Goal: Task Accomplishment & Management: Use online tool/utility

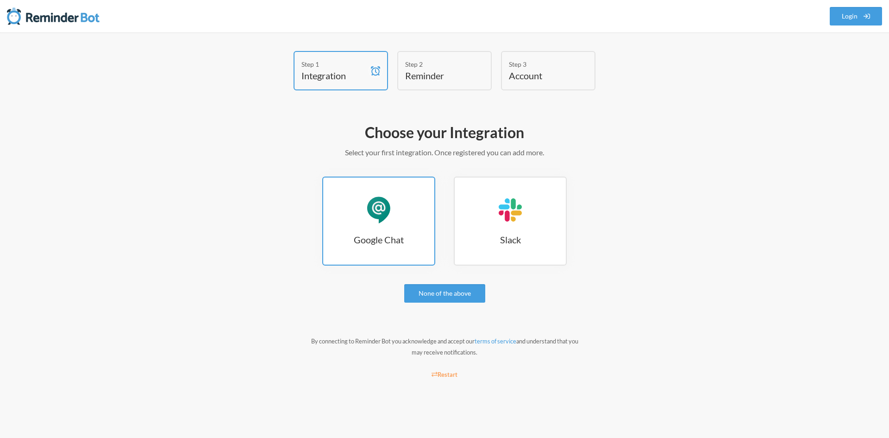
click at [377, 229] on link "Google Chat Google Chat" at bounding box center [378, 220] width 113 height 89
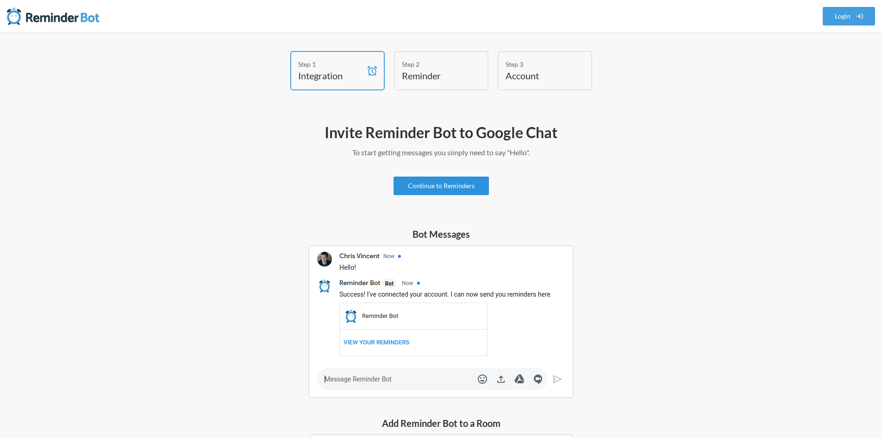
click at [451, 191] on link "Continue to Reminders" at bounding box center [441, 185] width 95 height 19
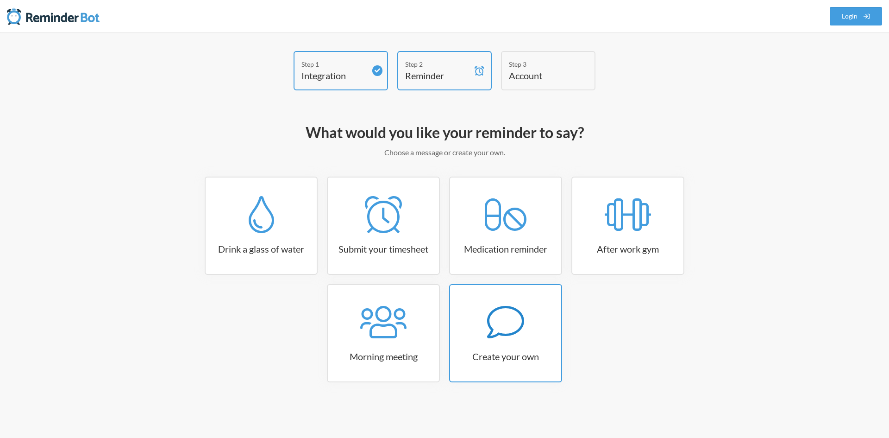
click at [502, 344] on link "Create your own" at bounding box center [505, 333] width 113 height 98
select select "08:30:00"
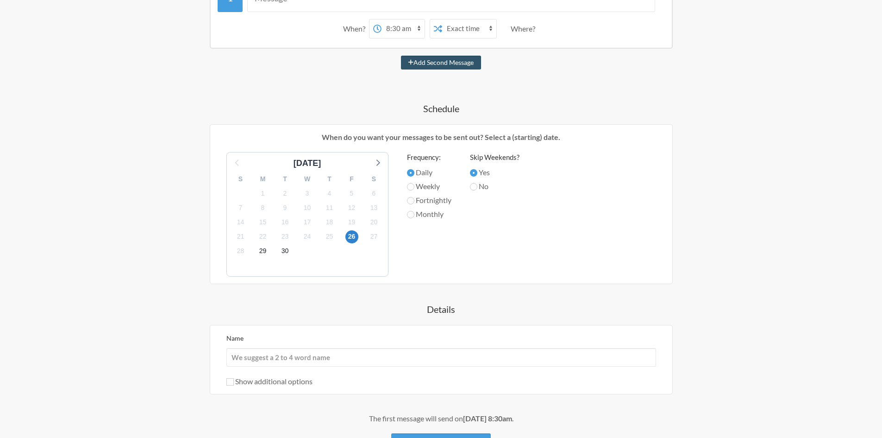
scroll to position [199, 0]
click at [510, 359] on input "Name" at bounding box center [441, 358] width 430 height 19
type input "C"
type input "M"
type input "Daily schedule check-in"
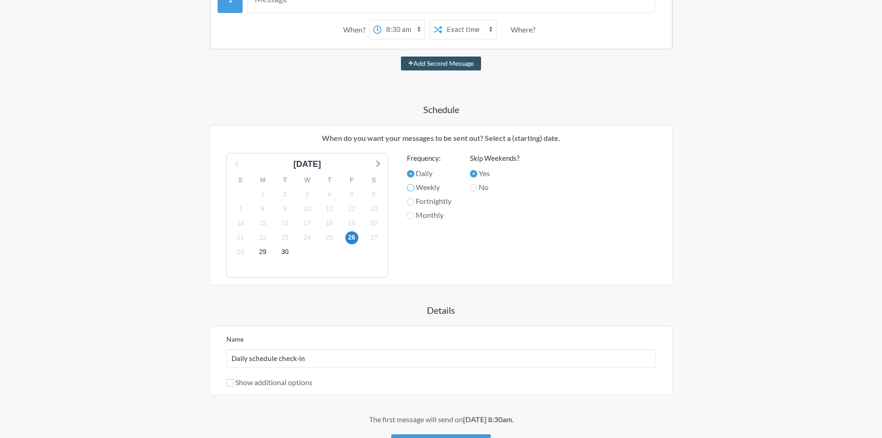
click at [411, 189] on input "Weekly" at bounding box center [410, 187] width 7 height 7
radio input "true"
click at [411, 172] on input "Daily" at bounding box center [410, 173] width 7 height 7
radio input "true"
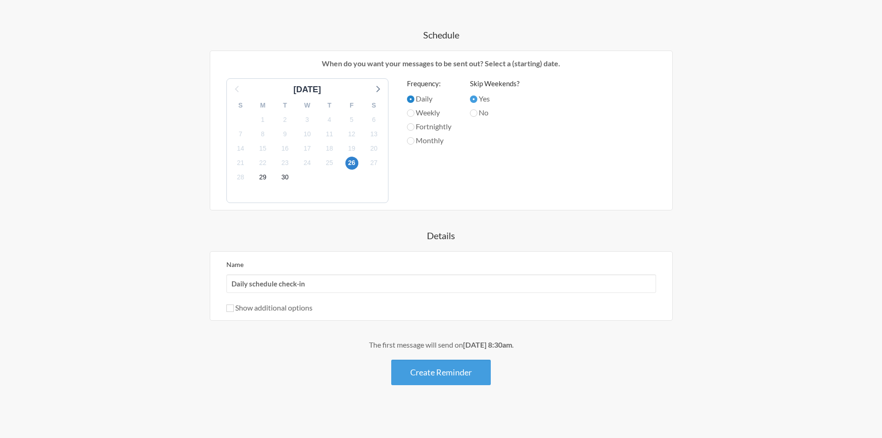
scroll to position [276, 0]
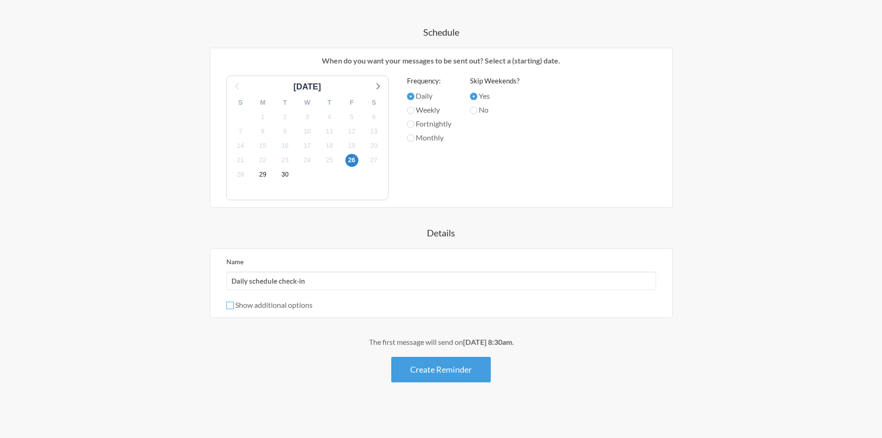
click at [233, 302] on input "Show additional options" at bounding box center [229, 304] width 7 height 7
checkbox input "true"
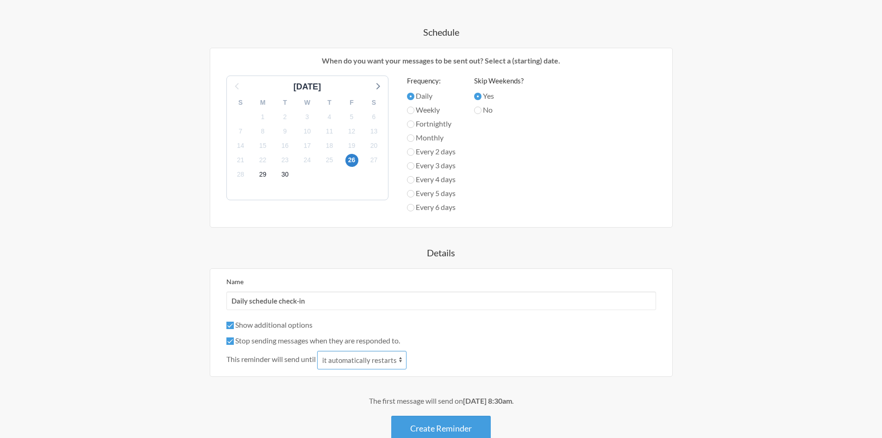
click at [368, 361] on select "it automatically restarts it is replied to" at bounding box center [361, 360] width 89 height 19
click at [369, 359] on select "it automatically restarts it is replied to" at bounding box center [361, 360] width 89 height 19
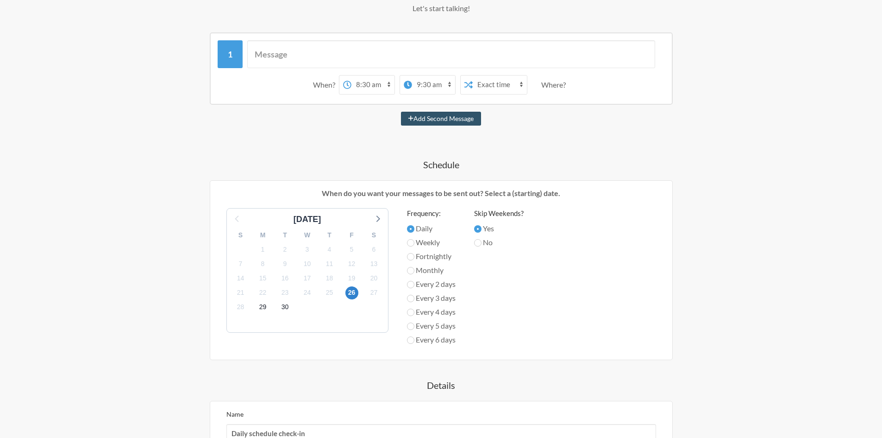
scroll to position [104, 0]
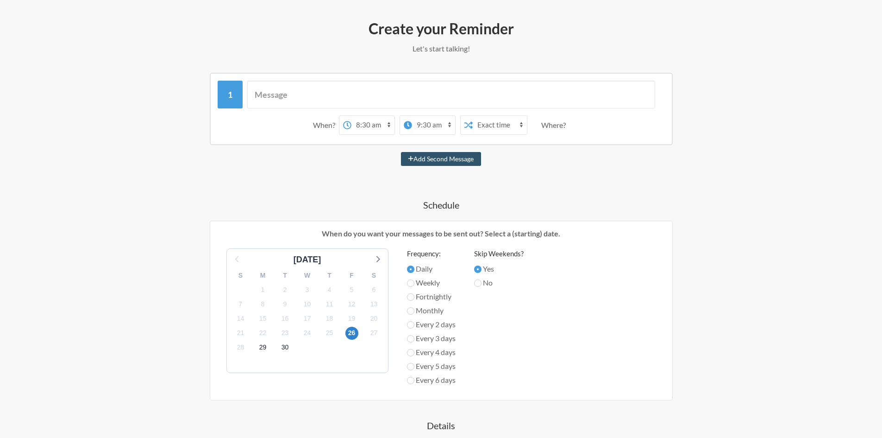
click at [357, 124] on select "12:00 am 12:15 am 12:30 am 12:45 am 1:00 am 1:15 am 1:30 am 1:45 am 2:00 am 2:1…" at bounding box center [372, 125] width 43 height 19
select select "06:30:00"
click at [351, 116] on select "12:00 am 12:15 am 12:30 am 12:45 am 1:00 am 1:15 am 1:30 am 1:45 am 2:00 am 2:1…" at bounding box center [372, 125] width 43 height 19
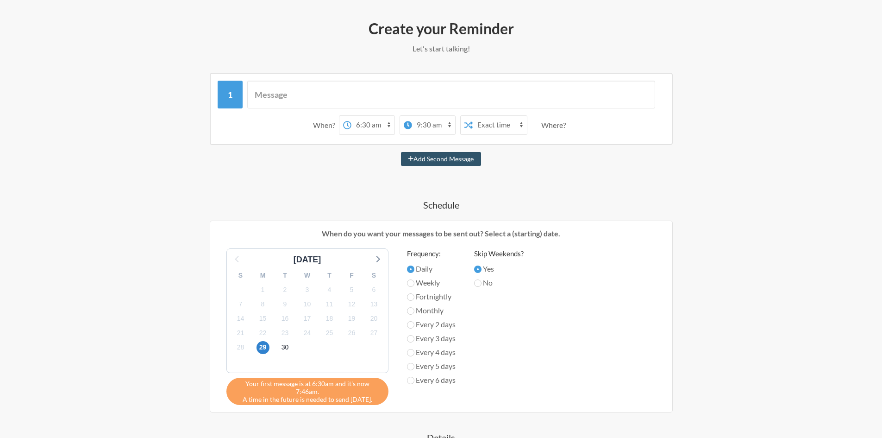
click at [374, 125] on select "12:00 am 12:15 am 12:30 am 12:45 am 1:00 am 1:15 am 1:30 am 1:45 am 2:00 am 2:1…" at bounding box center [372, 125] width 43 height 19
click at [604, 335] on div "September 2025 S M T W T F S 31 1 2 3 4 5 6 7 8 9 10 11 12 13 14 15 16 17 18 19…" at bounding box center [441, 326] width 448 height 156
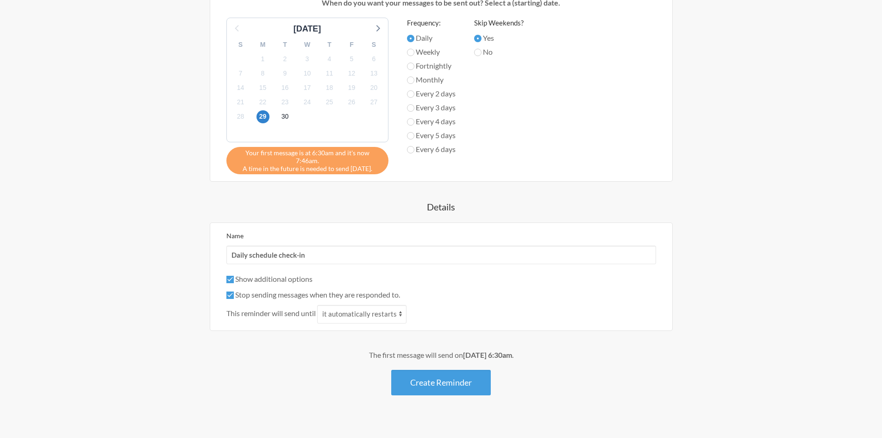
scroll to position [339, 0]
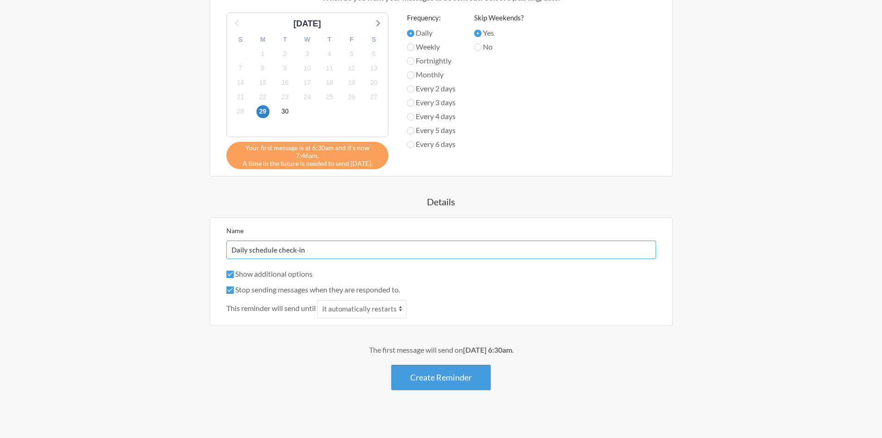
click at [325, 242] on input "Daily schedule check-in" at bounding box center [441, 249] width 430 height 19
type input "D"
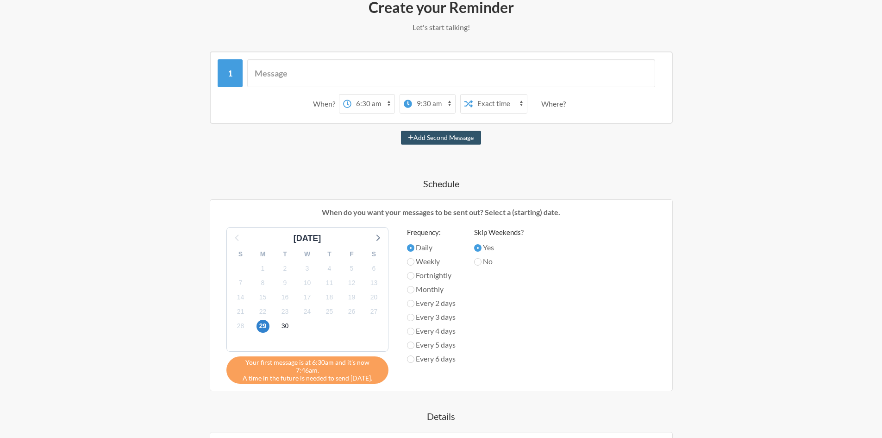
scroll to position [108, 0]
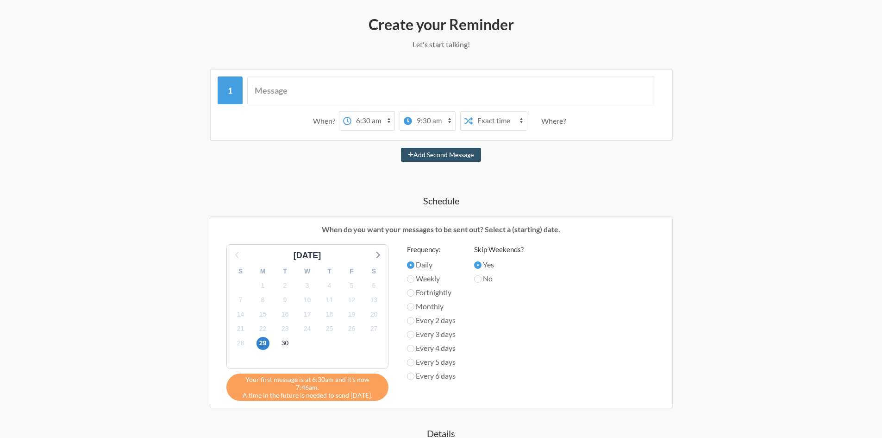
type input "Clean timesheet for [DATE]"
click at [365, 121] on select "12:00 am 12:15 am 12:30 am 12:45 am 1:00 am 1:15 am 1:30 am 1:45 am 2:00 am 2:1…" at bounding box center [372, 121] width 43 height 19
click at [351, 112] on select "12:00 am 12:15 am 12:30 am 12:45 am 1:00 am 1:15 am 1:30 am 1:45 am 2:00 am 2:1…" at bounding box center [372, 121] width 43 height 19
click at [494, 119] on select "Exact time Random time" at bounding box center [500, 121] width 54 height 19
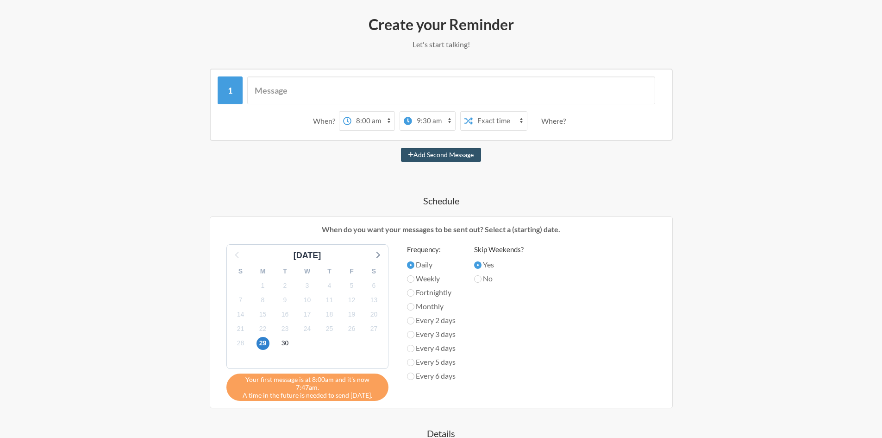
click at [557, 124] on div "Where?" at bounding box center [555, 120] width 28 height 19
click at [558, 153] on div "Add Second Message" at bounding box center [441, 155] width 537 height 14
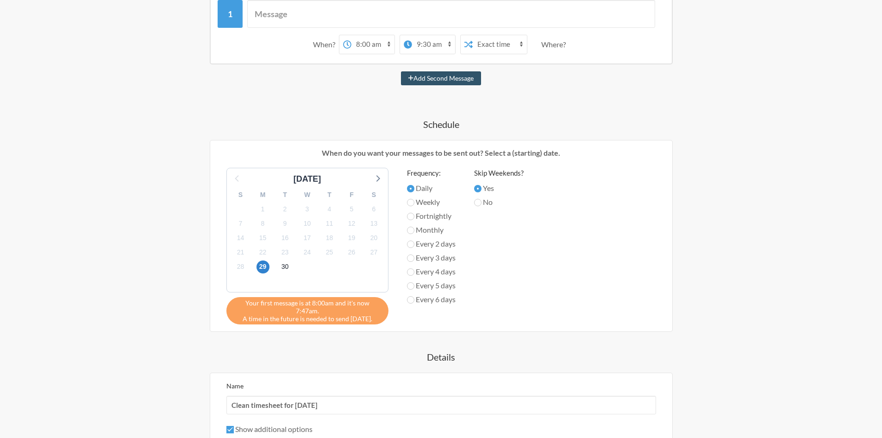
scroll to position [185, 0]
click at [770, 233] on div "Step 1 Integration Step 2 Reminder Step 3 Account What would you like your remi…" at bounding box center [441, 223] width 882 height 752
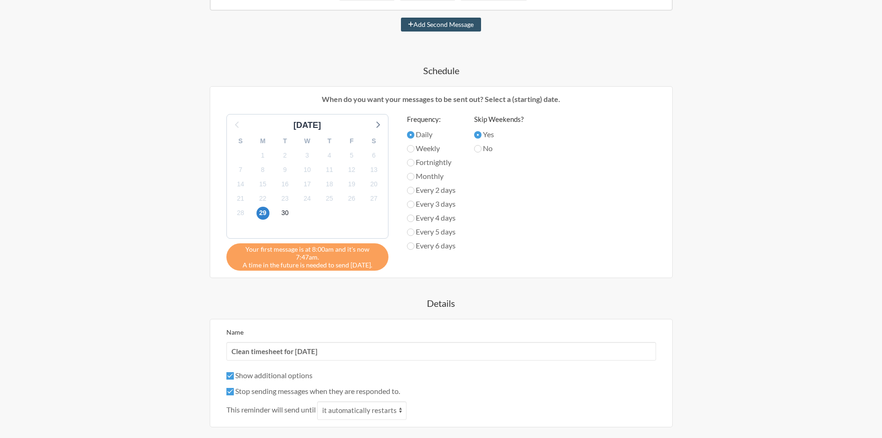
scroll to position [31, 0]
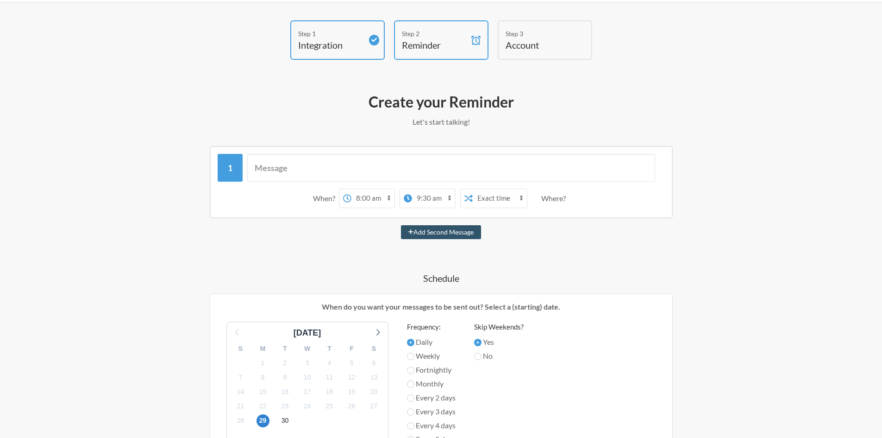
click at [376, 200] on select "12:00 am 12:15 am 12:30 am 12:45 am 1:00 am 1:15 am 1:30 am 1:45 am 2:00 am 2:1…" at bounding box center [372, 198] width 43 height 19
select select "09:00:00"
click at [351, 189] on select "12:00 am 12:15 am 12:30 am 12:45 am 1:00 am 1:15 am 1:30 am 1:45 am 2:00 am 2:1…" at bounding box center [372, 198] width 43 height 19
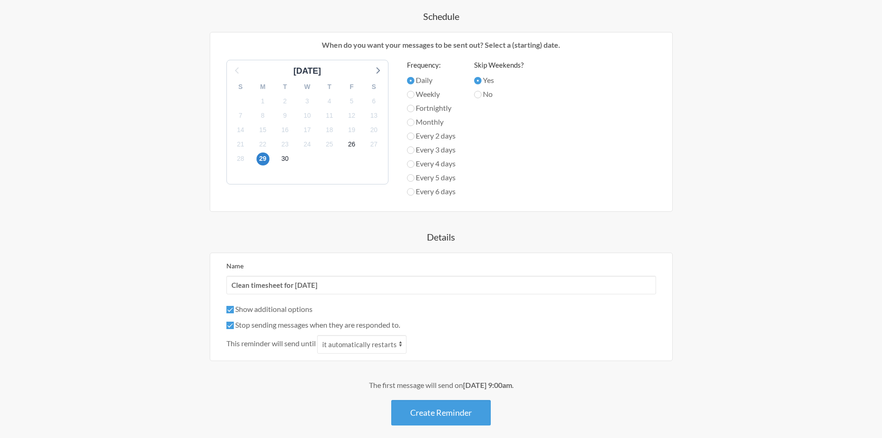
scroll to position [335, 0]
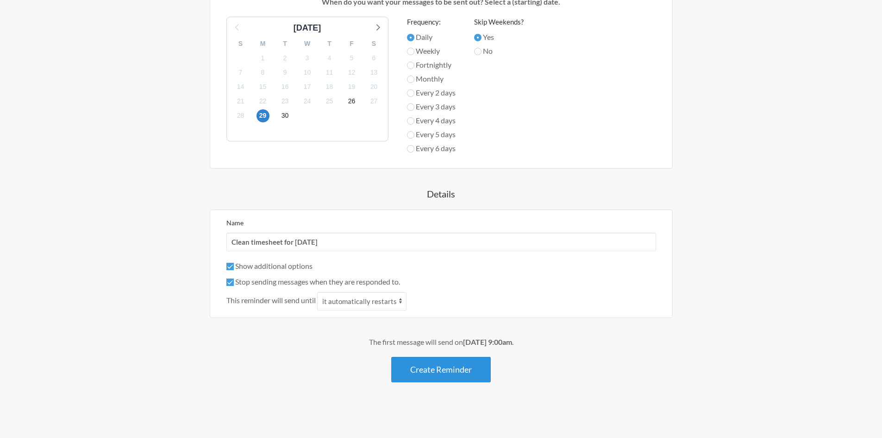
click at [461, 372] on button "Create Reminder" at bounding box center [441, 369] width 100 height 25
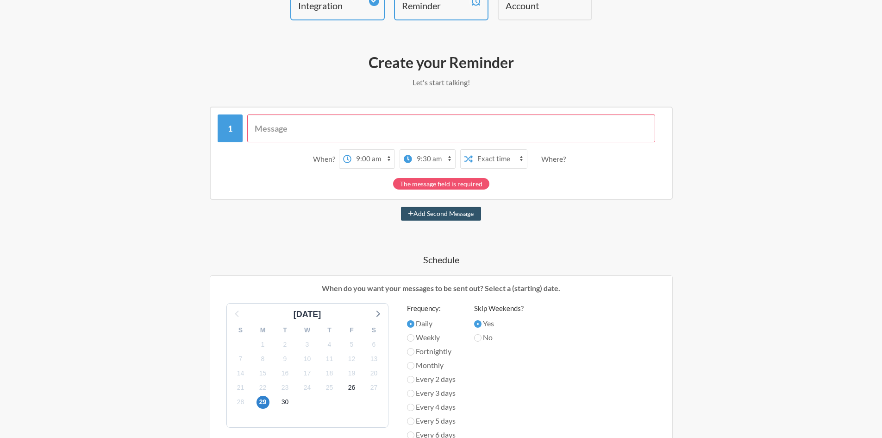
scroll to position [47, 0]
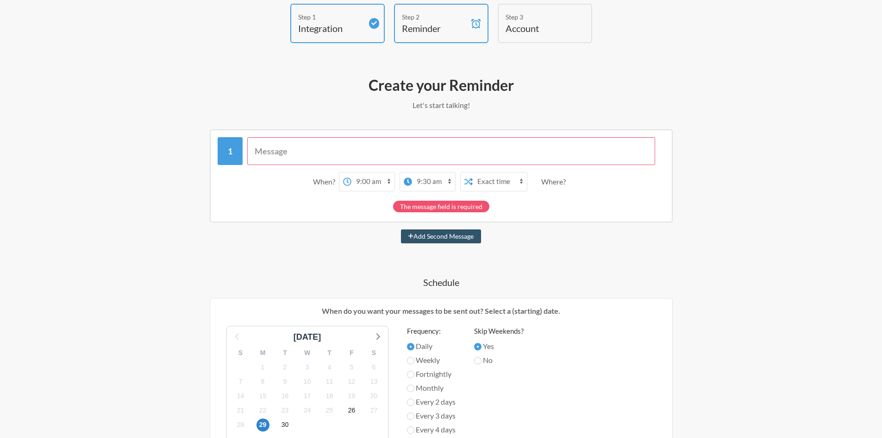
click at [452, 205] on div "The message field is required" at bounding box center [441, 206] width 96 height 12
click at [360, 150] on input "text" at bounding box center [451, 151] width 408 height 28
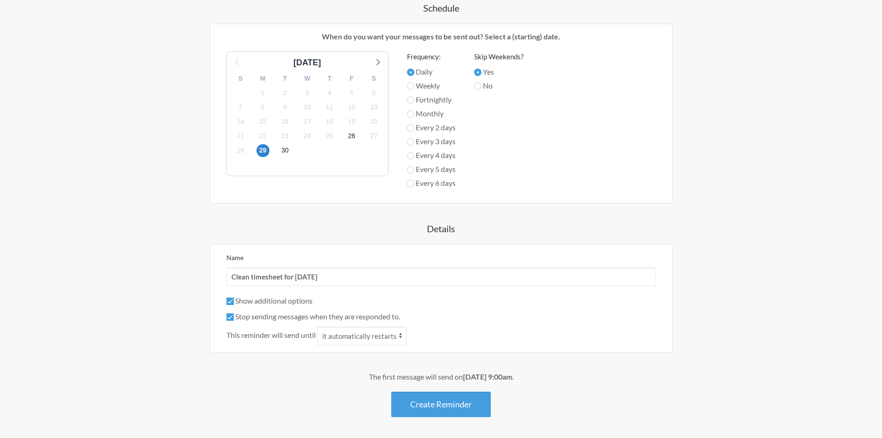
scroll to position [335, 0]
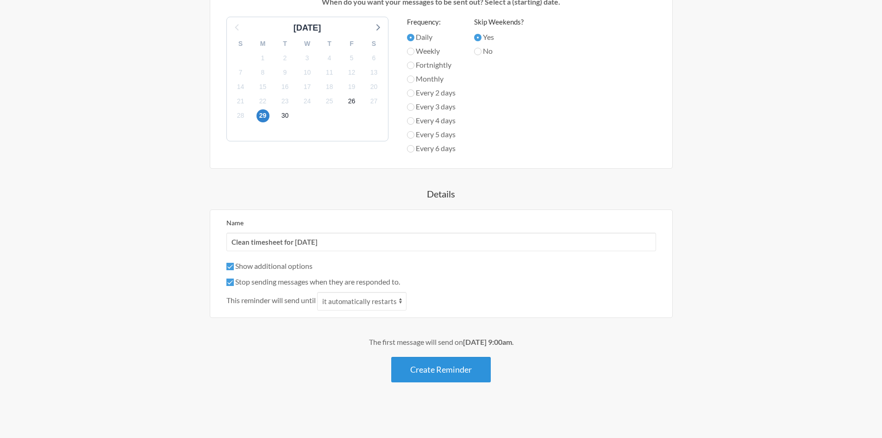
type input "Clean timesheets for [DATE]"
click at [475, 372] on button "Create Reminder" at bounding box center [441, 369] width 100 height 25
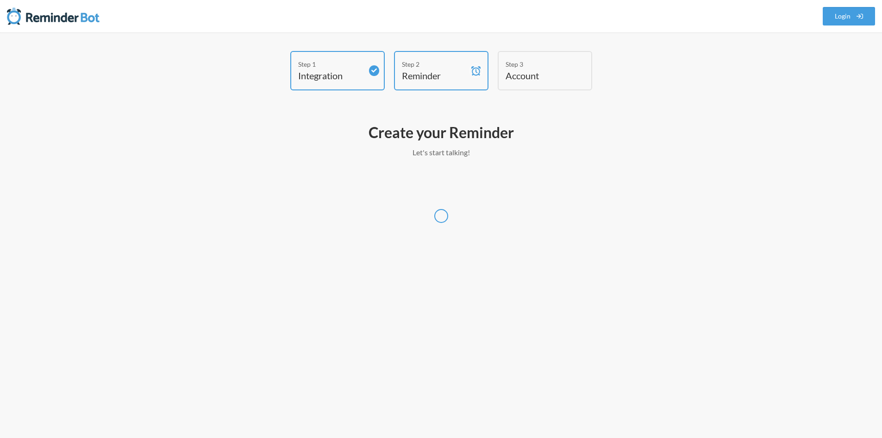
scroll to position [0, 0]
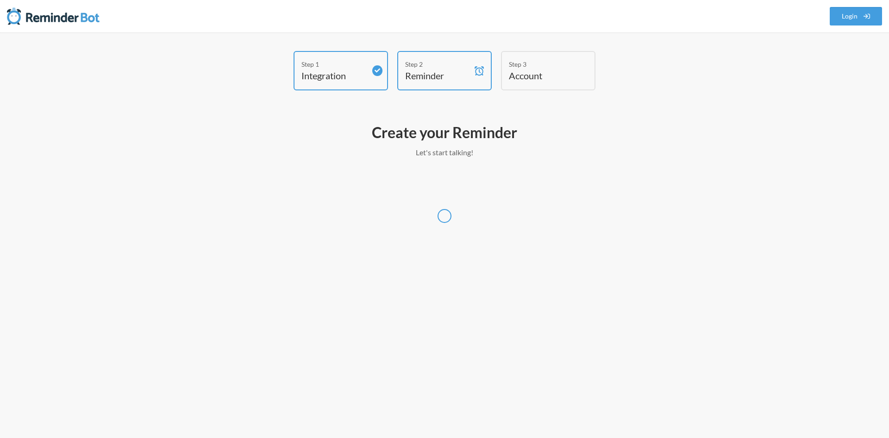
select select "America/New_York"
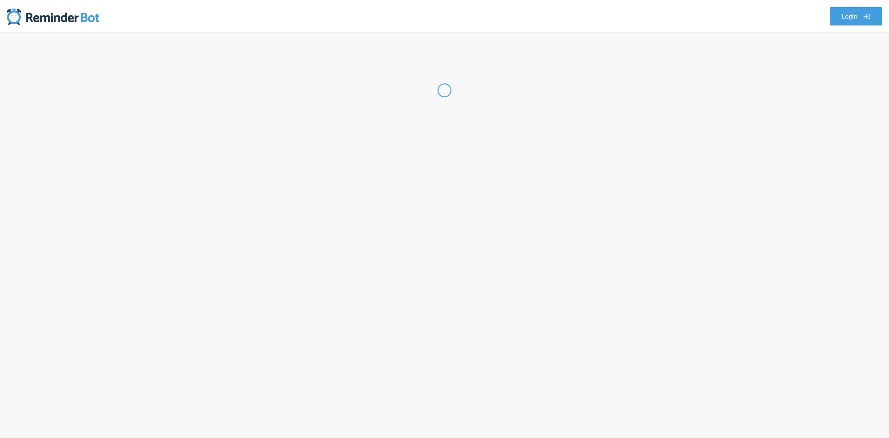
select select "PH"
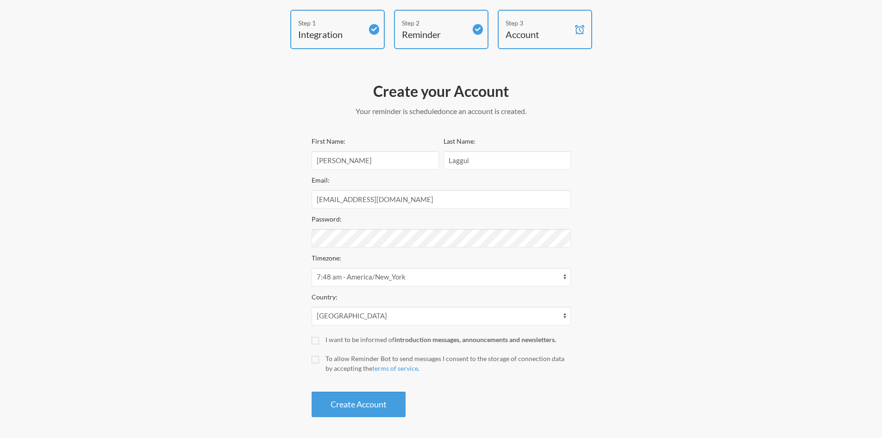
scroll to position [44, 0]
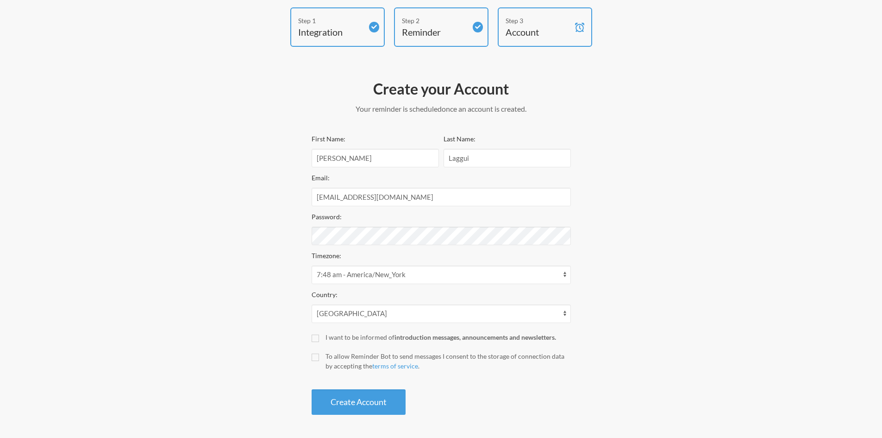
click at [536, 246] on div "First Name: Karla Last Name: Laggui Email: admin@puzzlingpatterns.com Password:…" at bounding box center [441, 274] width 259 height 282
click at [292, 228] on div "Step 1 Integration Step 2 Reminder Step 3 Account Create your Account Your remi…" at bounding box center [441, 213] width 556 height 412
click at [612, 261] on div "Step 1 Integration Step 2 Reminder Step 3 Account Create your Account Your remi…" at bounding box center [441, 213] width 556 height 412
click at [501, 312] on select "Afghanistan Åland Islands Albania Algeria American Samoa Andorra Angola Anguill…" at bounding box center [441, 313] width 259 height 19
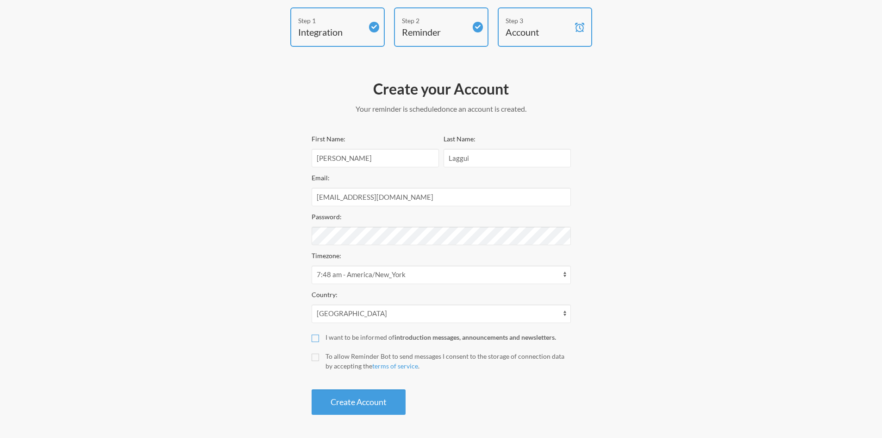
click at [316, 340] on input "I want to be informed of introduction messages, announcements and newsletters." at bounding box center [315, 337] width 7 height 7
checkbox input "true"
click at [315, 360] on input "To allow Reminder Bot to send messages I consent to the storage of connection d…" at bounding box center [315, 356] width 7 height 7
checkbox input "true"
click at [374, 394] on button "Create Account" at bounding box center [359, 401] width 94 height 25
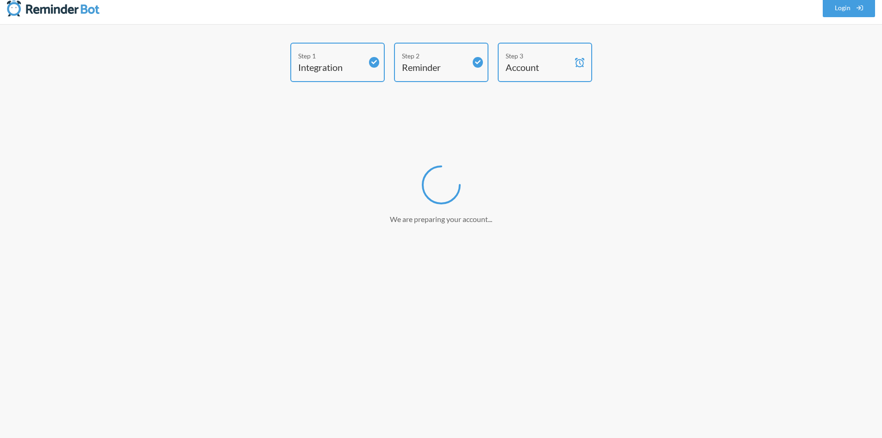
scroll to position [8, 0]
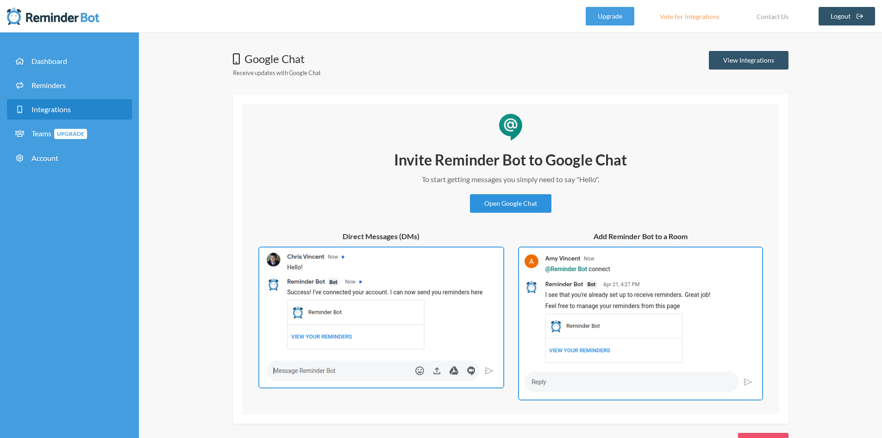
click at [519, 206] on link "Open Google Chat" at bounding box center [510, 203] width 81 height 19
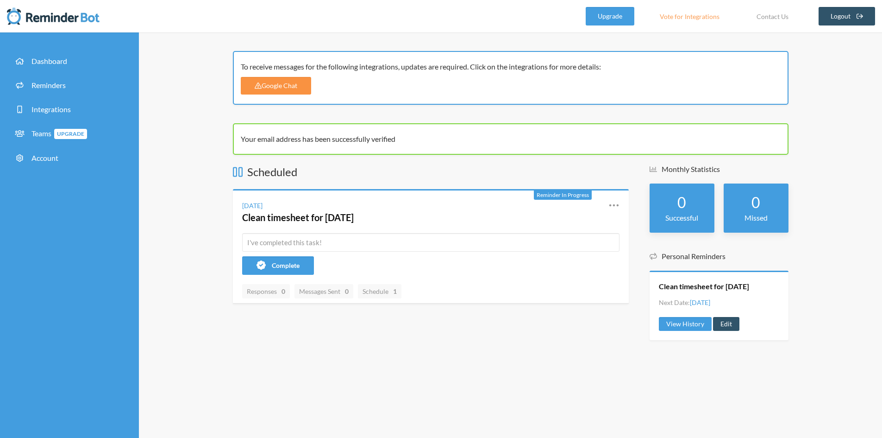
click at [284, 86] on link "Google Chat" at bounding box center [276, 86] width 71 height 18
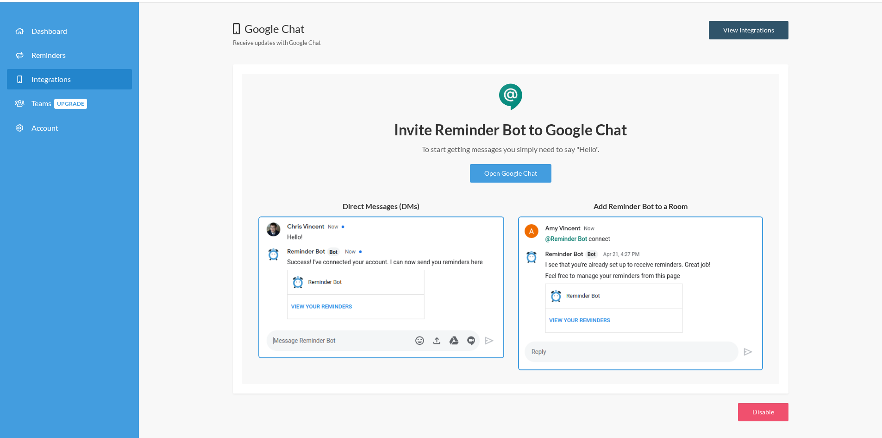
scroll to position [32, 0]
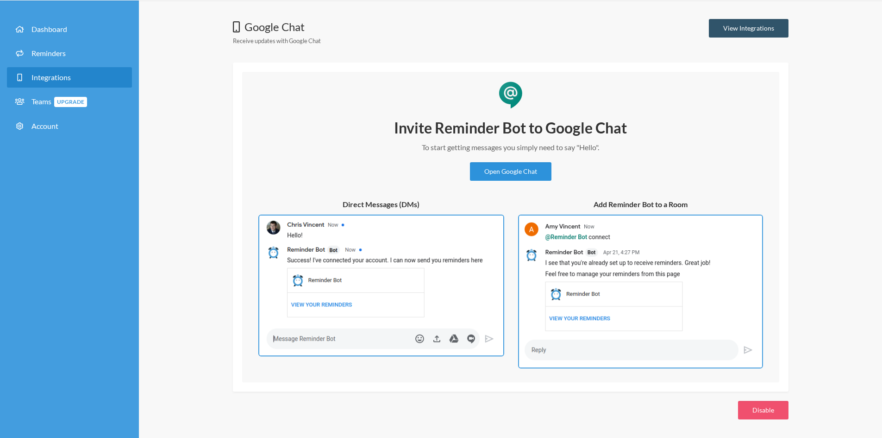
click at [521, 170] on link "Open Google Chat" at bounding box center [510, 171] width 81 height 19
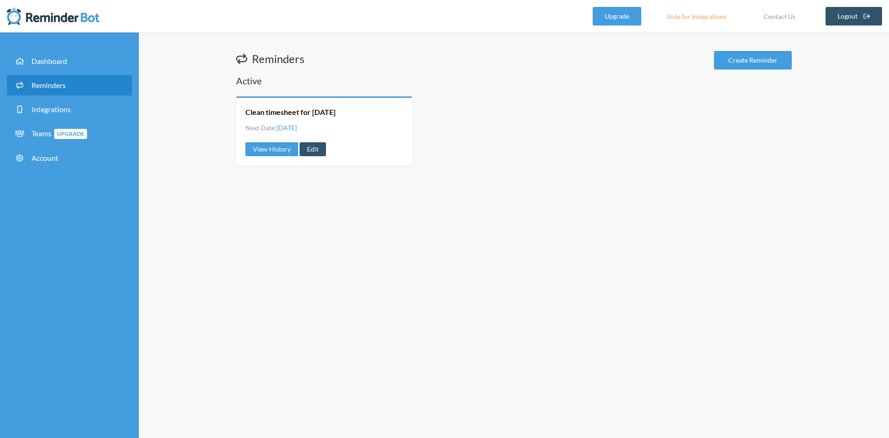
click at [655, 253] on div "Reminders Create Reminder Active Clean timesheet for [DATE] Next Date: [DATE] V…" at bounding box center [514, 234] width 750 height 405
click at [336, 112] on link "Clean timesheet for [DATE]" at bounding box center [290, 112] width 90 height 10
click at [319, 150] on link "Edit" at bounding box center [313, 149] width 26 height 14
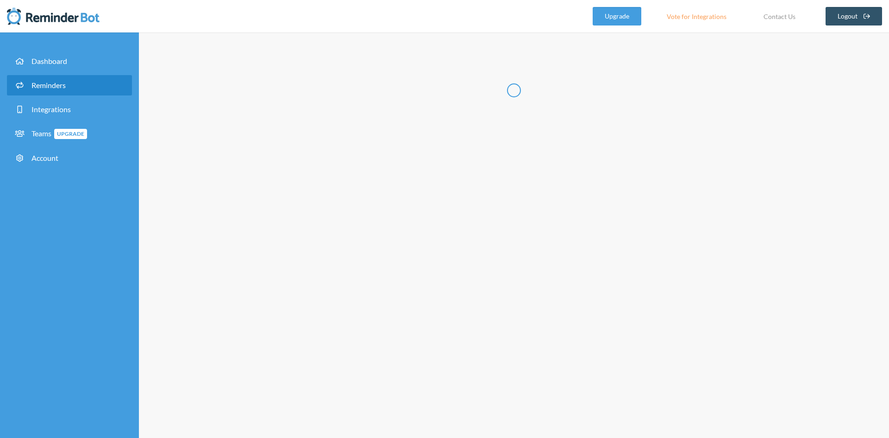
type input "Clean timesheet for [DATE]"
checkbox input "true"
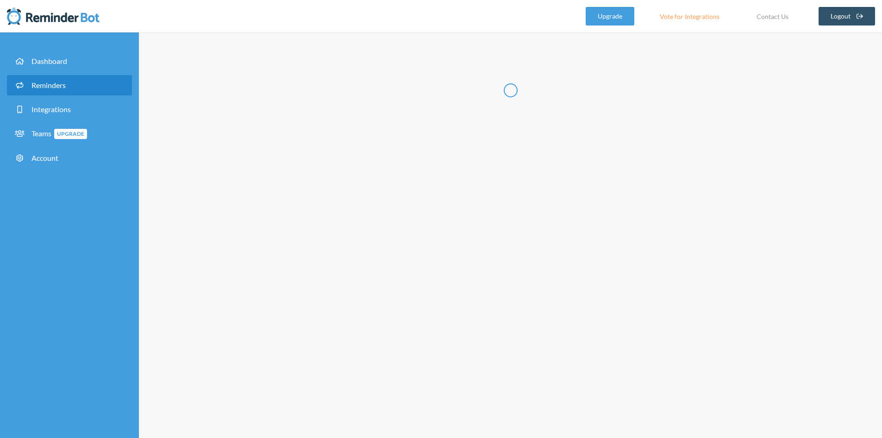
select select "09:00:00"
select select "09:30:00"
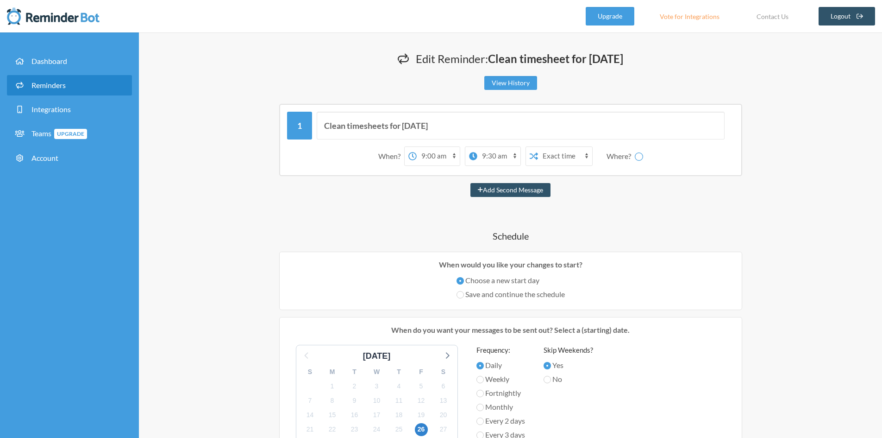
select select "spaces/AAQAdHfYLlE"
click at [460, 126] on input "Clean timesheets for [DATE]" at bounding box center [521, 126] width 408 height 28
type input "Clean timesheets for the previous work day"
click at [657, 240] on h4 "Schedule" at bounding box center [511, 235] width 556 height 13
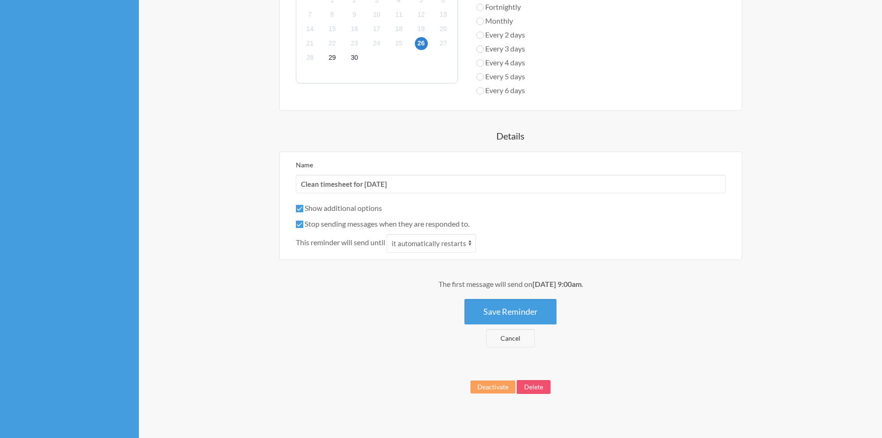
scroll to position [393, 0]
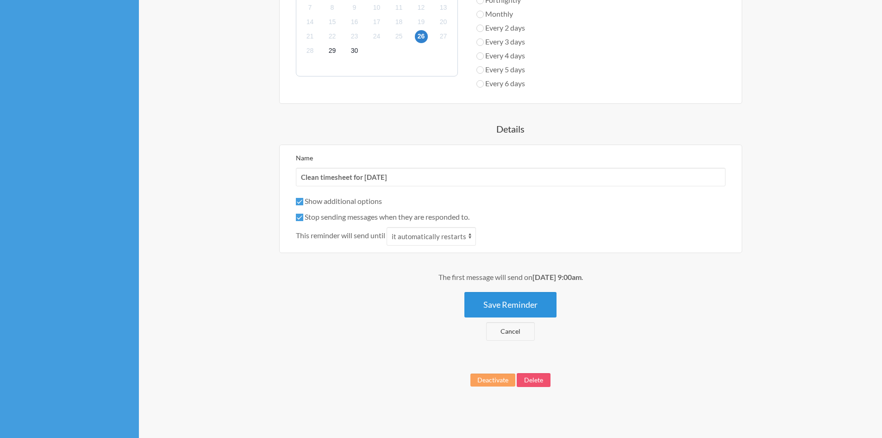
click at [542, 301] on button "Save Reminder" at bounding box center [510, 304] width 92 height 25
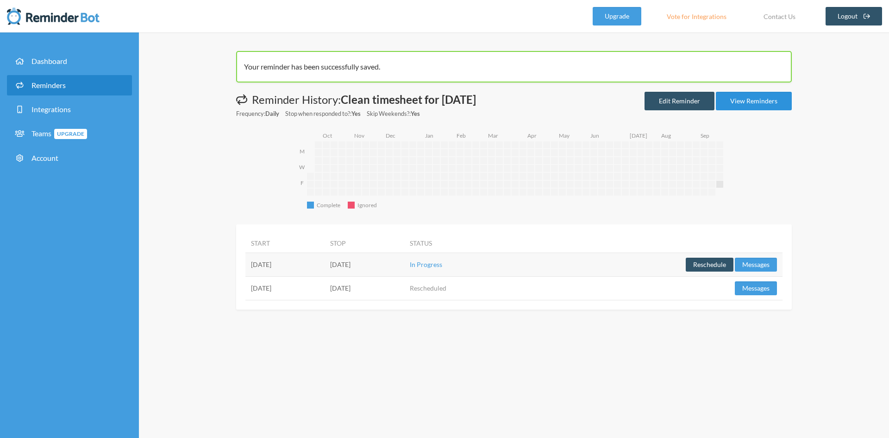
click at [735, 105] on link "View Reminders" at bounding box center [754, 101] width 76 height 19
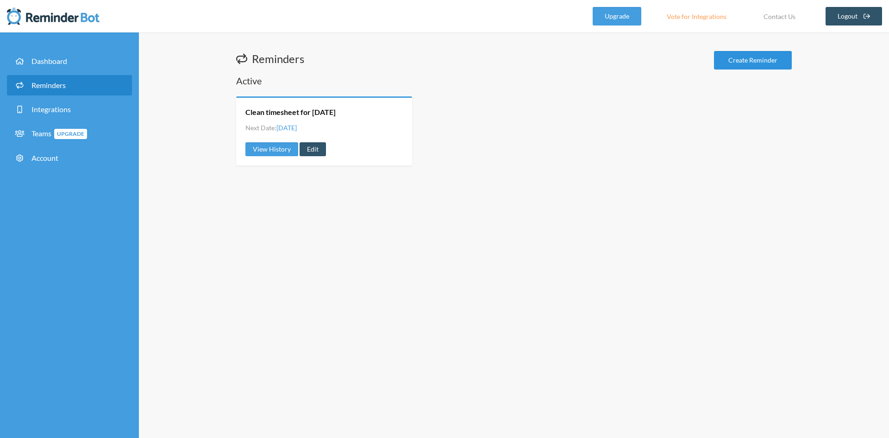
click at [743, 63] on link "Create Reminder" at bounding box center [753, 60] width 78 height 19
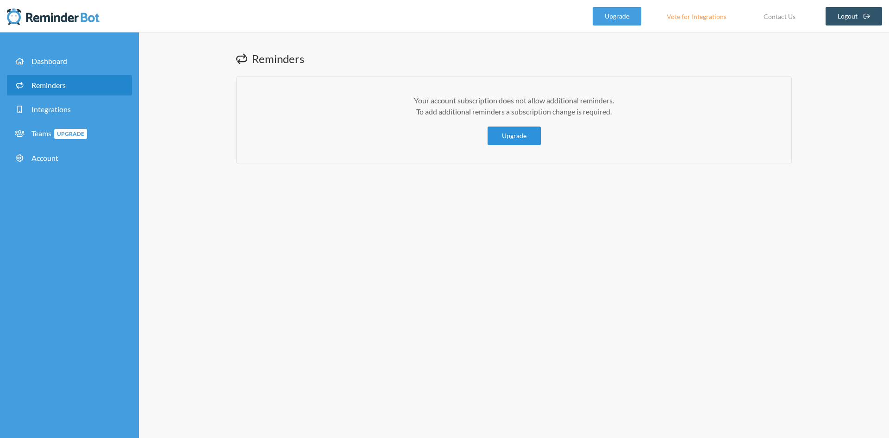
click at [526, 135] on link "Upgrade" at bounding box center [514, 135] width 53 height 19
